Goal: Find specific page/section: Find specific page/section

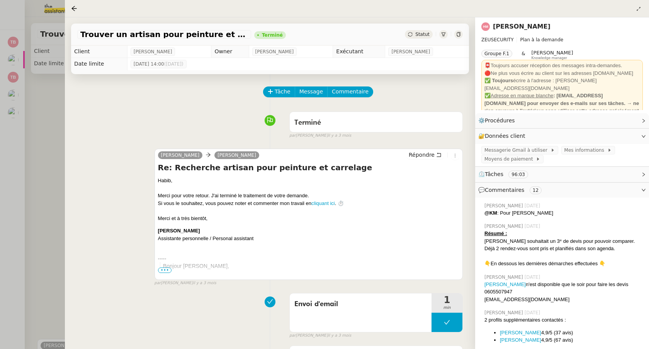
click at [10, 64] on div at bounding box center [324, 174] width 649 height 349
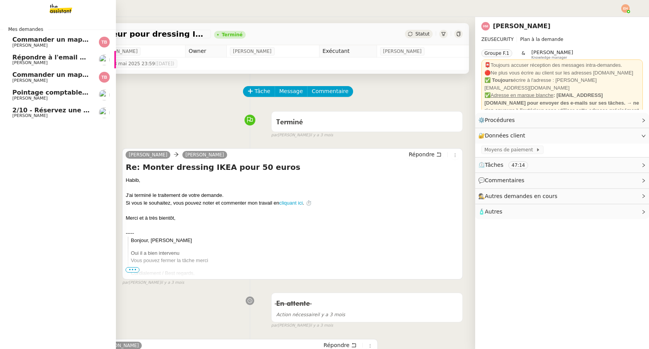
click at [58, 105] on link "2/10 - Réservez une chambre à l'hôtel Greet [PERSON_NAME]" at bounding box center [58, 113] width 116 height 18
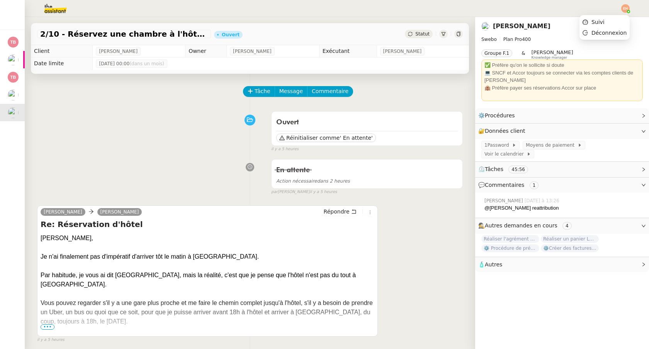
click at [623, 7] on img at bounding box center [625, 8] width 8 height 8
click at [607, 22] on li "Suivi" at bounding box center [604, 22] width 50 height 11
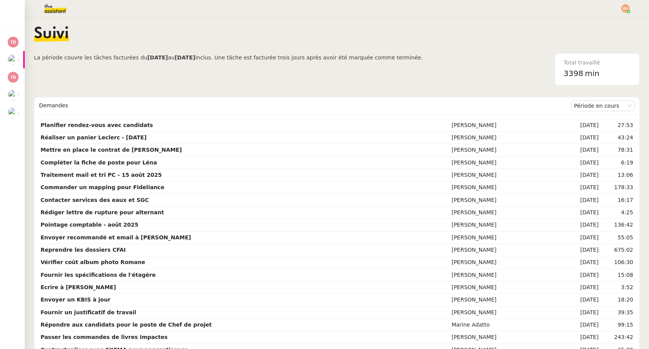
click at [434, 73] on div "Total travaillé 3398 min" at bounding box center [531, 69] width 217 height 32
